Goal: Task Accomplishment & Management: Manage account settings

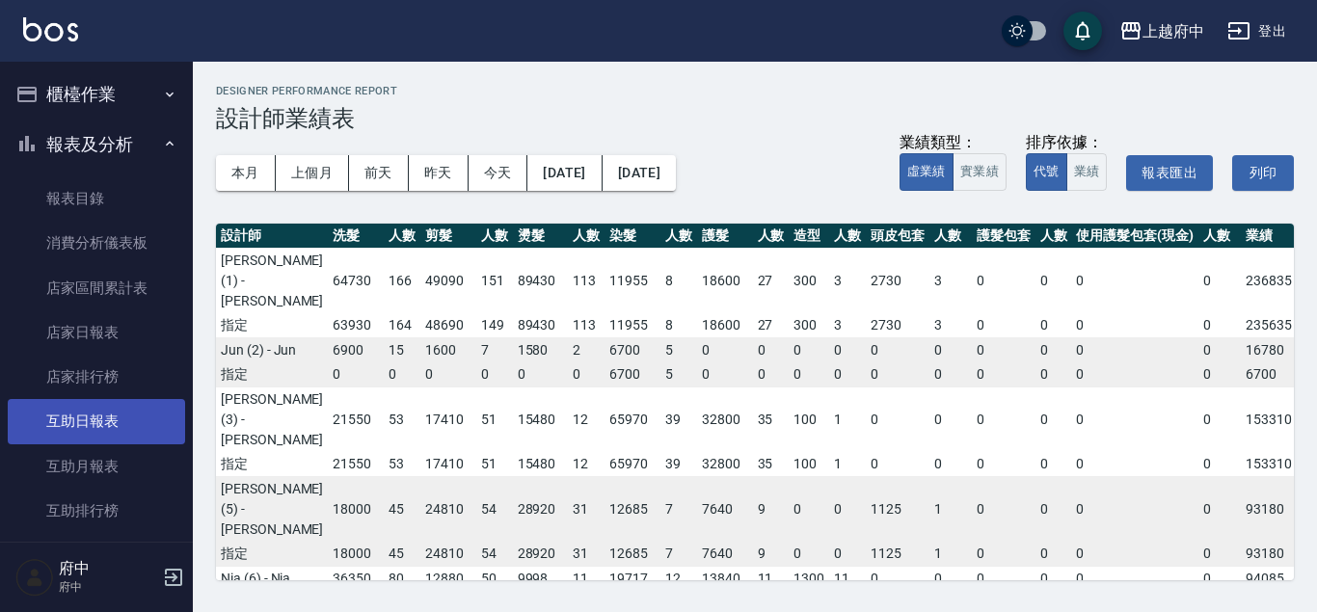
scroll to position [770, 279]
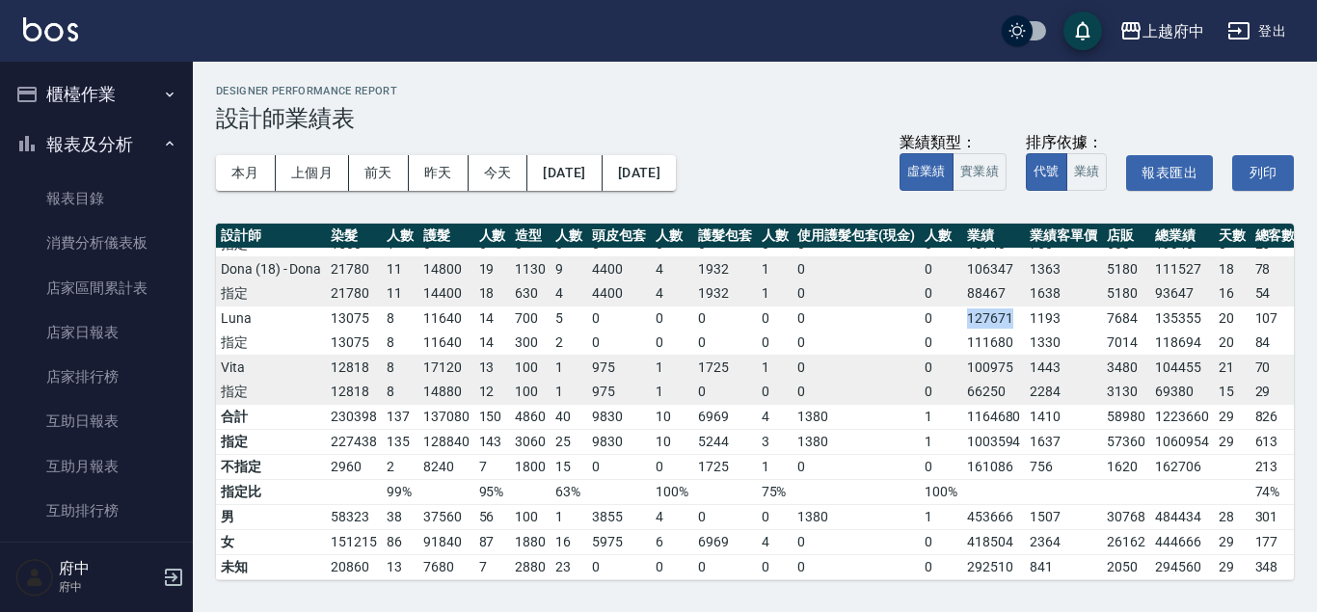
click at [61, 149] on button "報表及分析" at bounding box center [96, 145] width 177 height 50
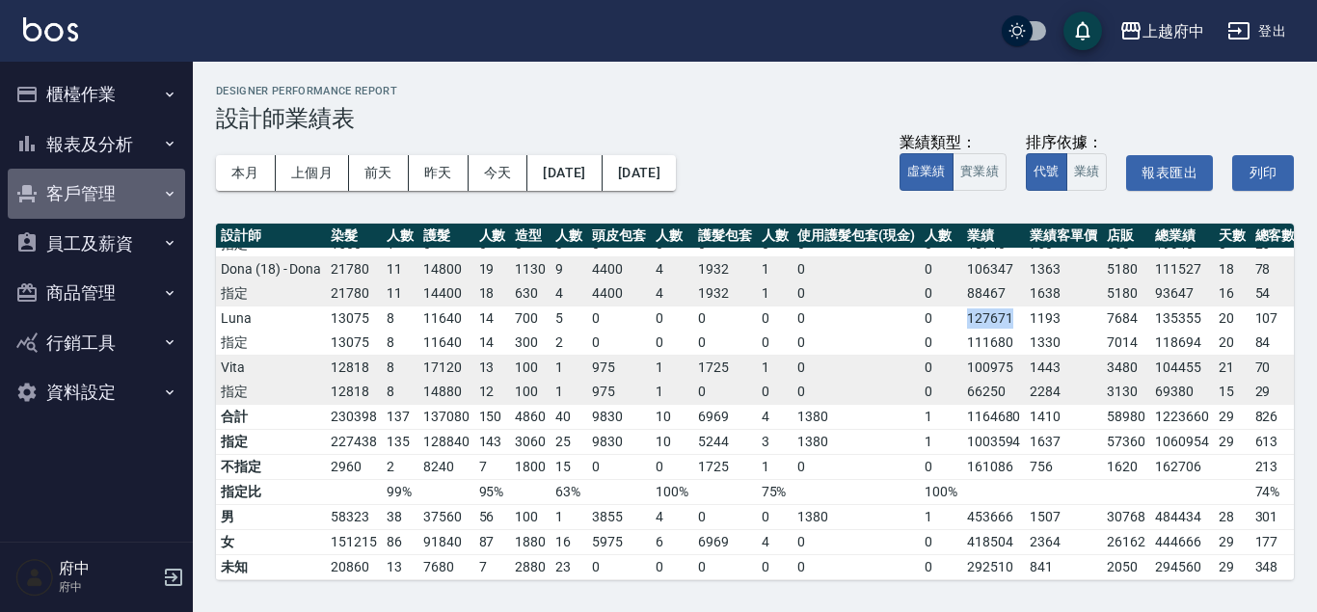
click at [80, 187] on button "客戶管理" at bounding box center [96, 194] width 177 height 50
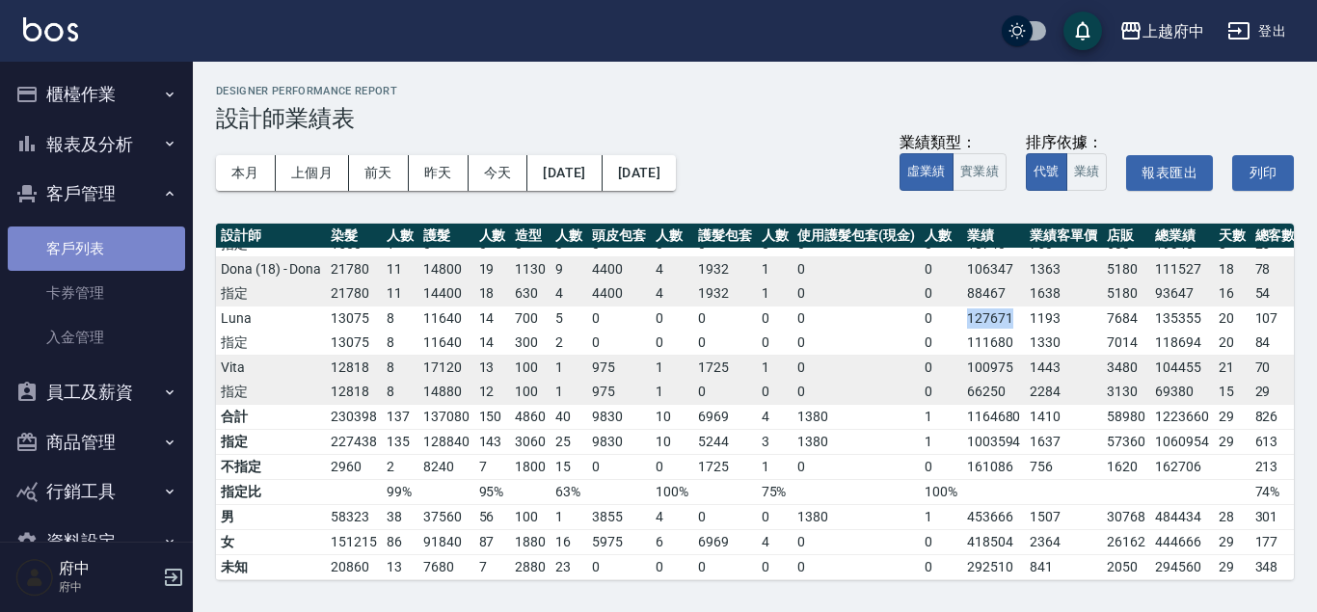
click at [72, 243] on link "客戶列表" at bounding box center [96, 249] width 177 height 44
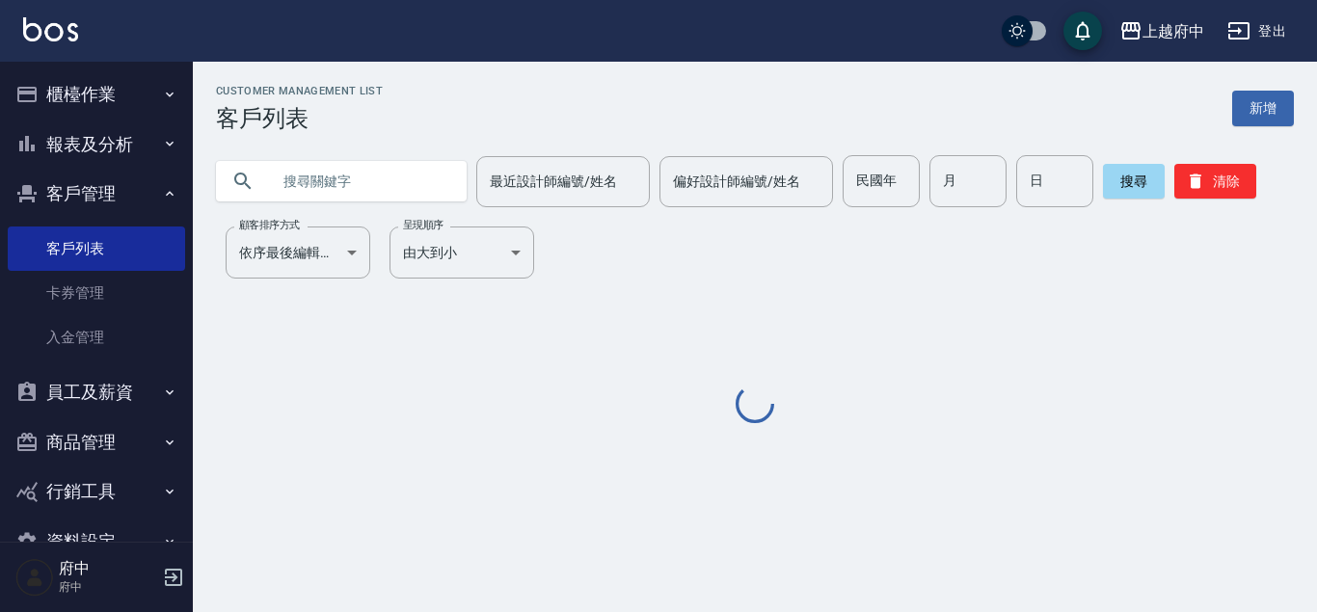
click at [407, 182] on input "text" at bounding box center [360, 181] width 181 height 52
type input "0912827037"
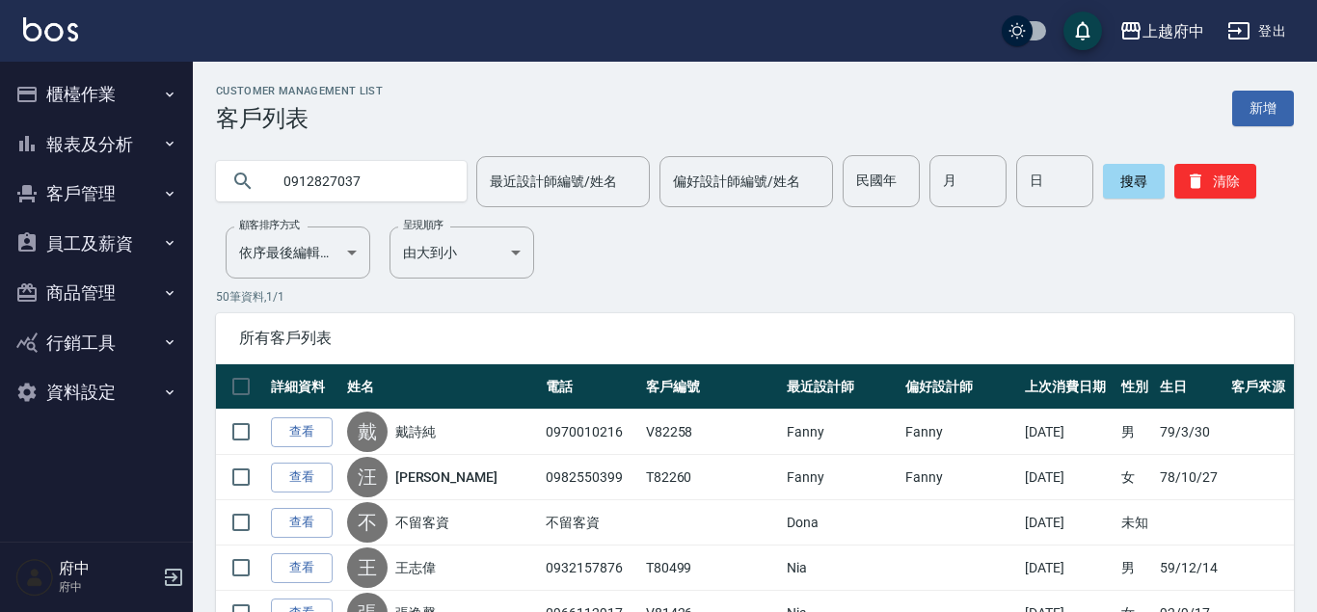
type input "0912827037"
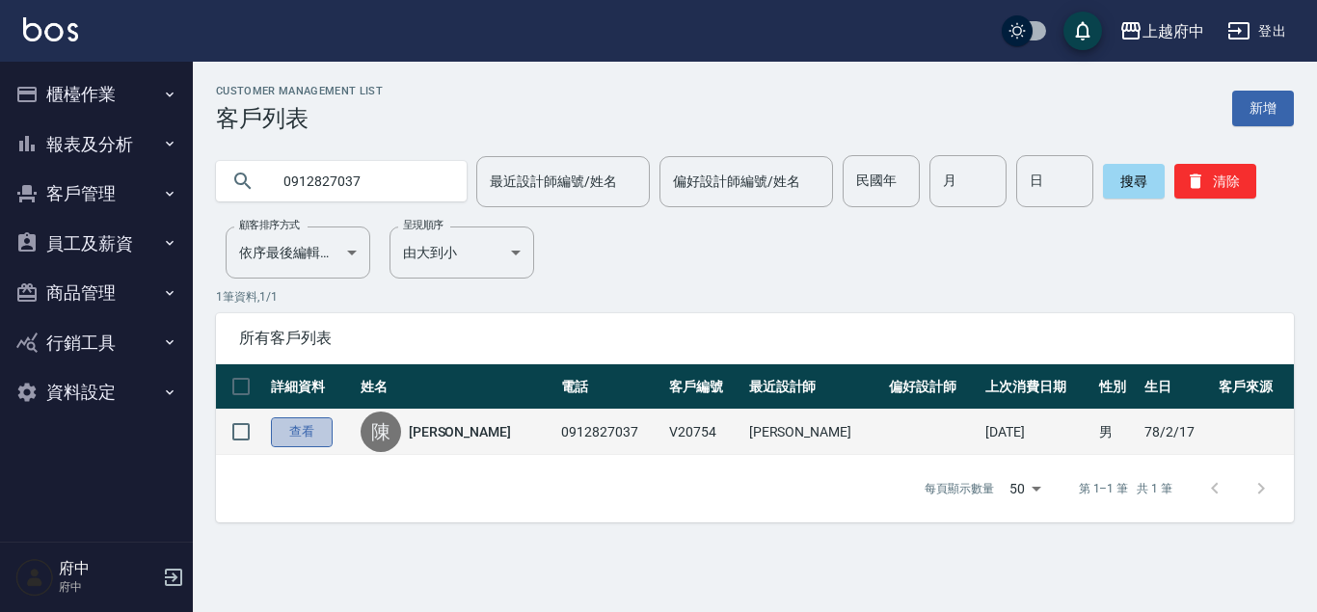
click at [291, 427] on link "查看" at bounding box center [302, 433] width 62 height 30
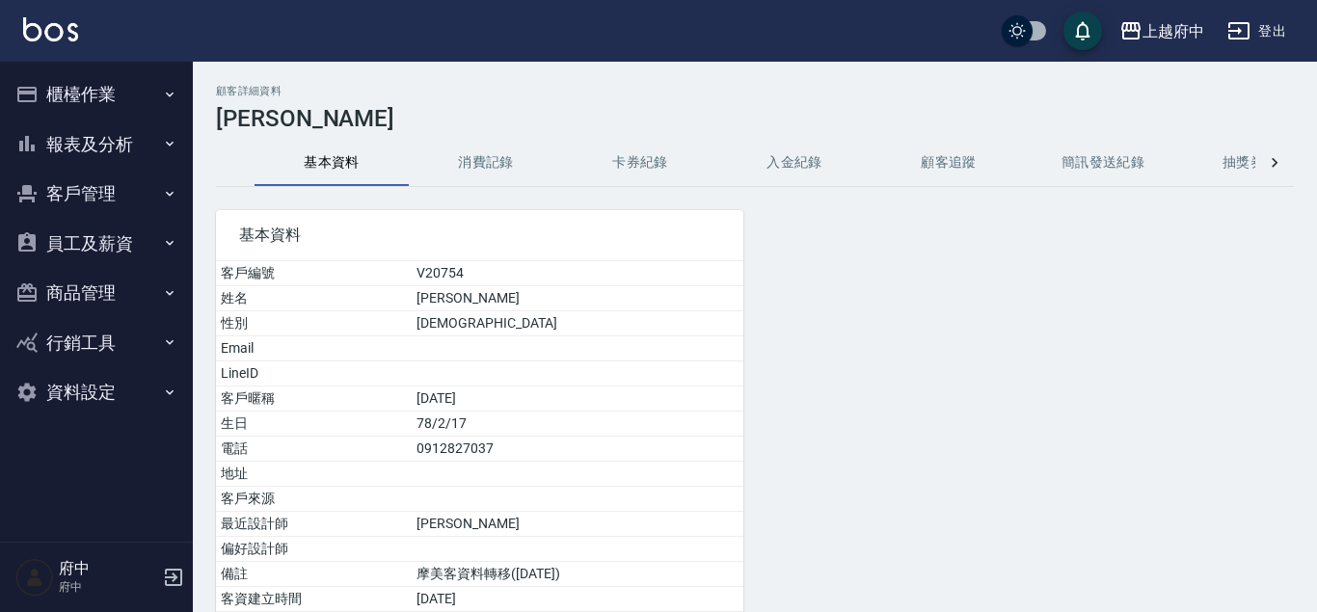
click at [506, 153] on button "消費記錄" at bounding box center [486, 163] width 154 height 46
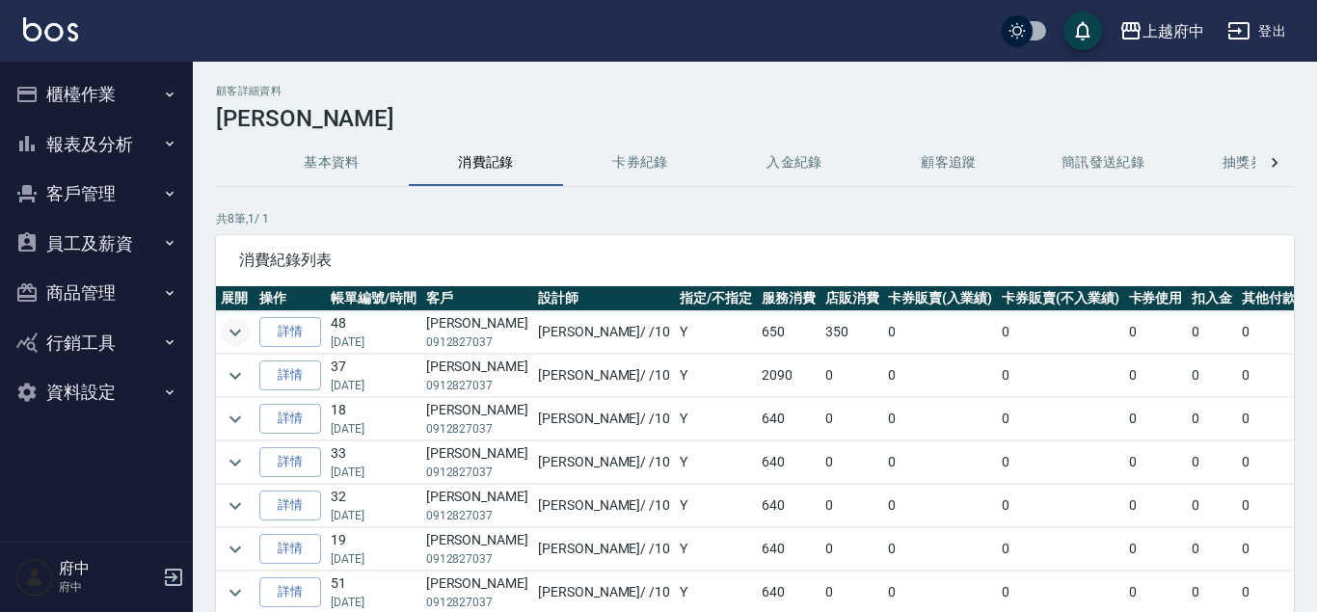
click at [223, 333] on button "expand row" at bounding box center [235, 332] width 29 height 29
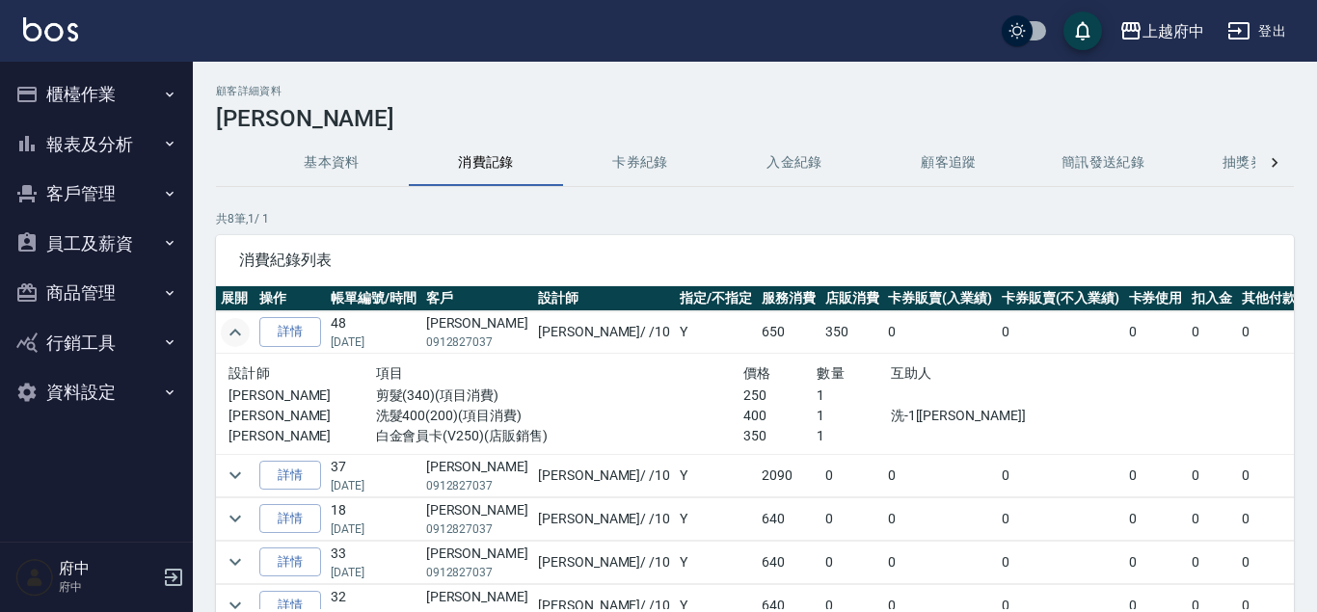
click at [223, 333] on button "expand row" at bounding box center [235, 332] width 29 height 29
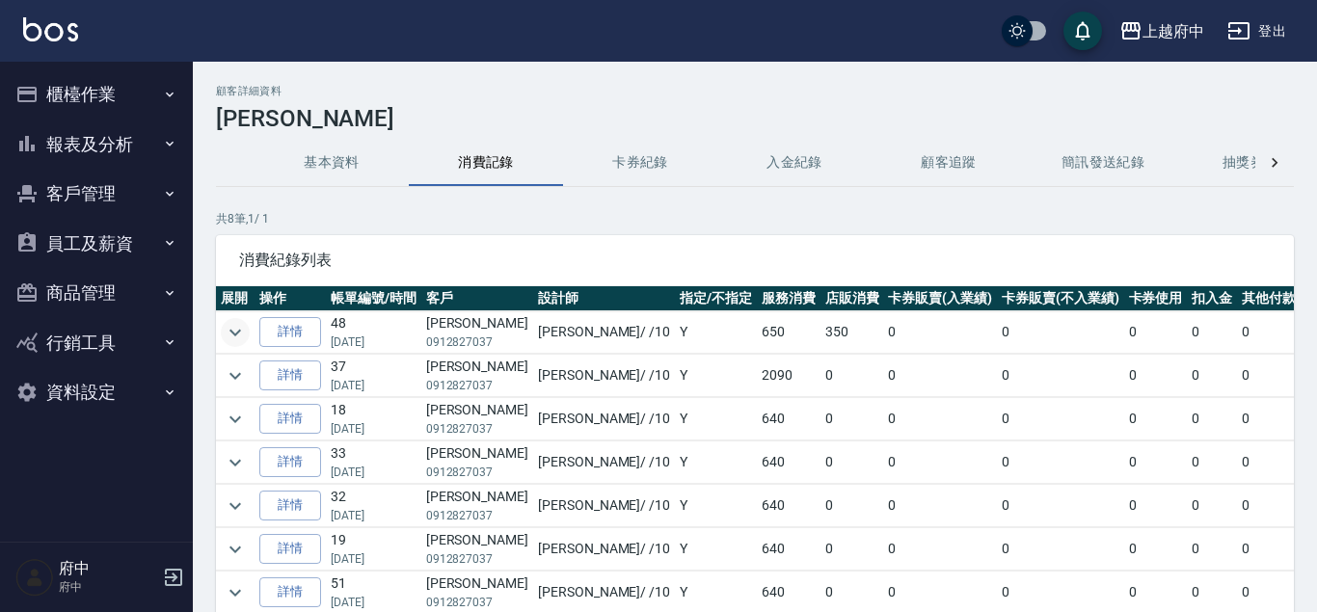
click at [223, 333] on button "expand row" at bounding box center [235, 332] width 29 height 29
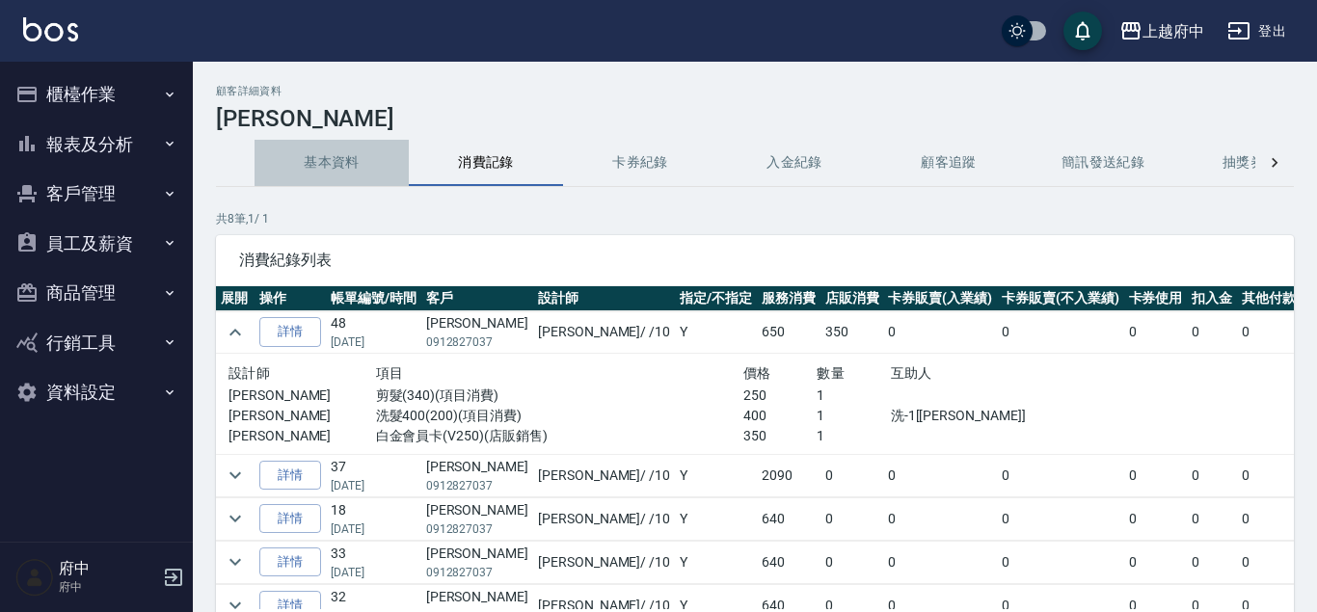
click at [342, 154] on button "基本資料" at bounding box center [332, 163] width 154 height 46
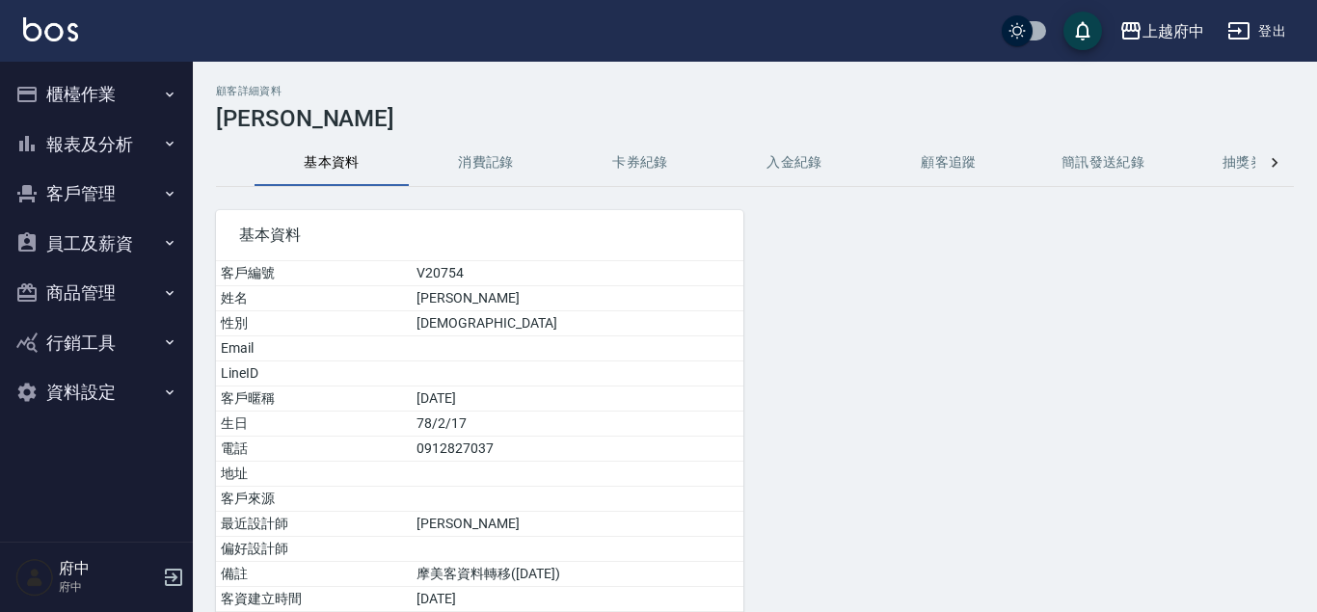
click at [454, 129] on h3 "陳敬" at bounding box center [755, 118] width 1078 height 27
click at [455, 158] on button "消費記錄" at bounding box center [486, 163] width 154 height 46
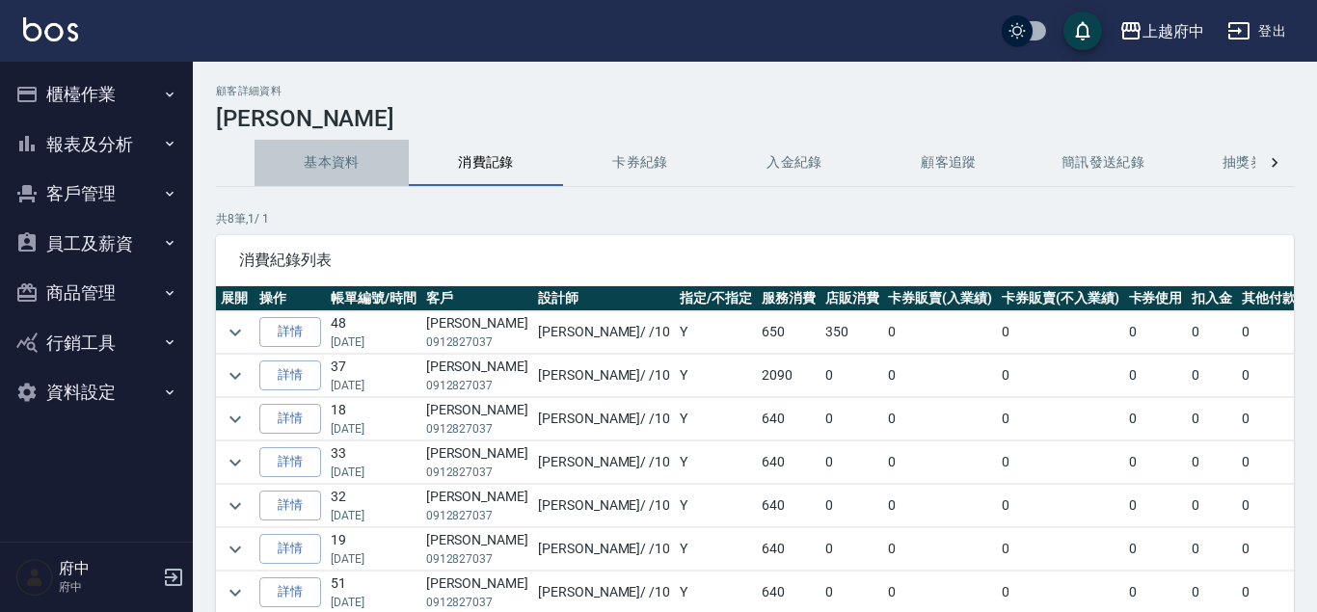
click at [319, 171] on button "基本資料" at bounding box center [332, 163] width 154 height 46
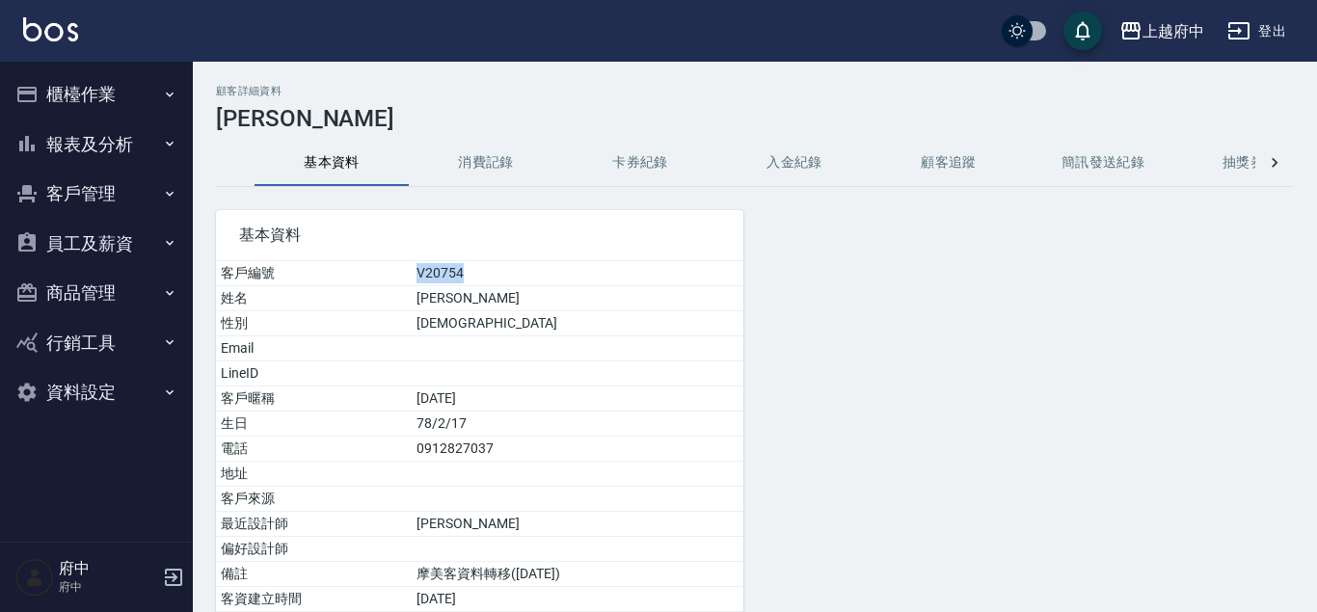
drag, startPoint x: 391, startPoint y: 281, endPoint x: 465, endPoint y: 271, distance: 74.9
click at [465, 271] on td "V20754" at bounding box center [578, 273] width 332 height 25
copy td "V20754"
drag, startPoint x: 399, startPoint y: 303, endPoint x: 430, endPoint y: 306, distance: 31.0
click at [430, 306] on td "陳敬" at bounding box center [578, 298] width 332 height 25
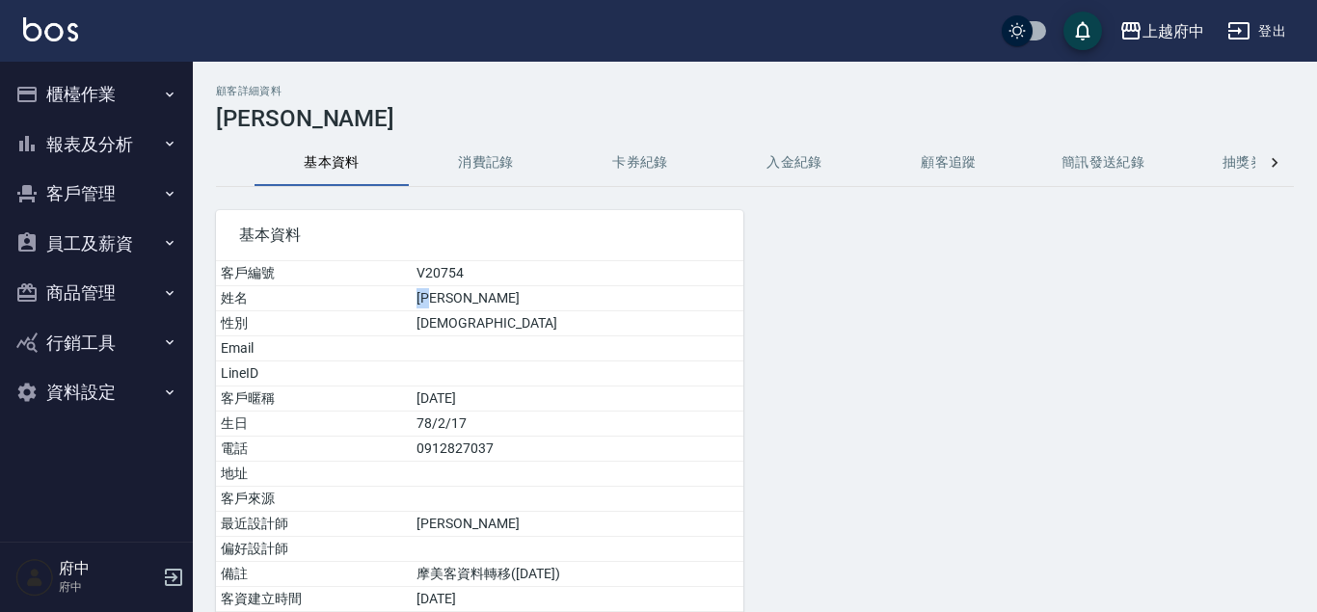
copy td "陳敬"
click at [499, 165] on button "消費記錄" at bounding box center [486, 163] width 154 height 46
